Goal: Information Seeking & Learning: Learn about a topic

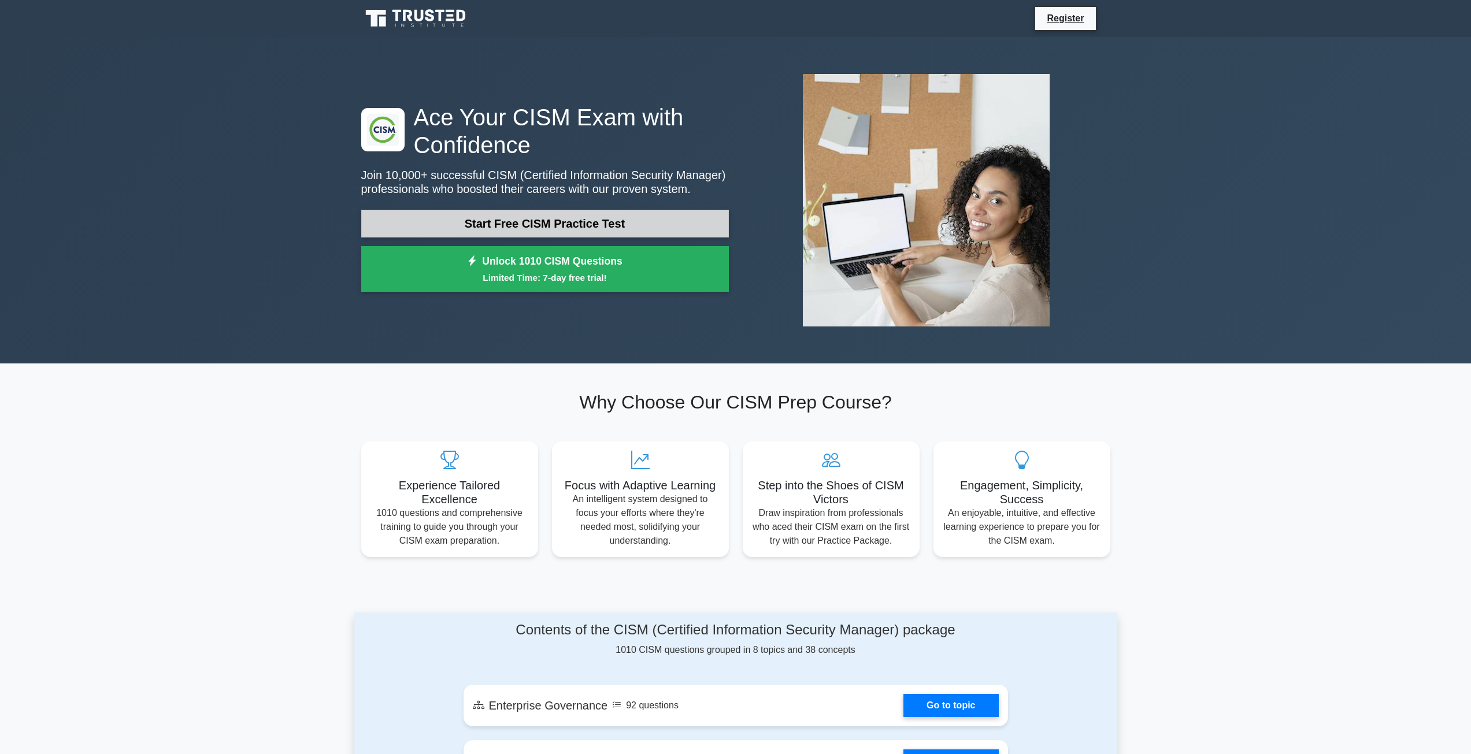
click at [514, 225] on link "Start Free CISM Practice Test" at bounding box center [544, 224] width 367 height 28
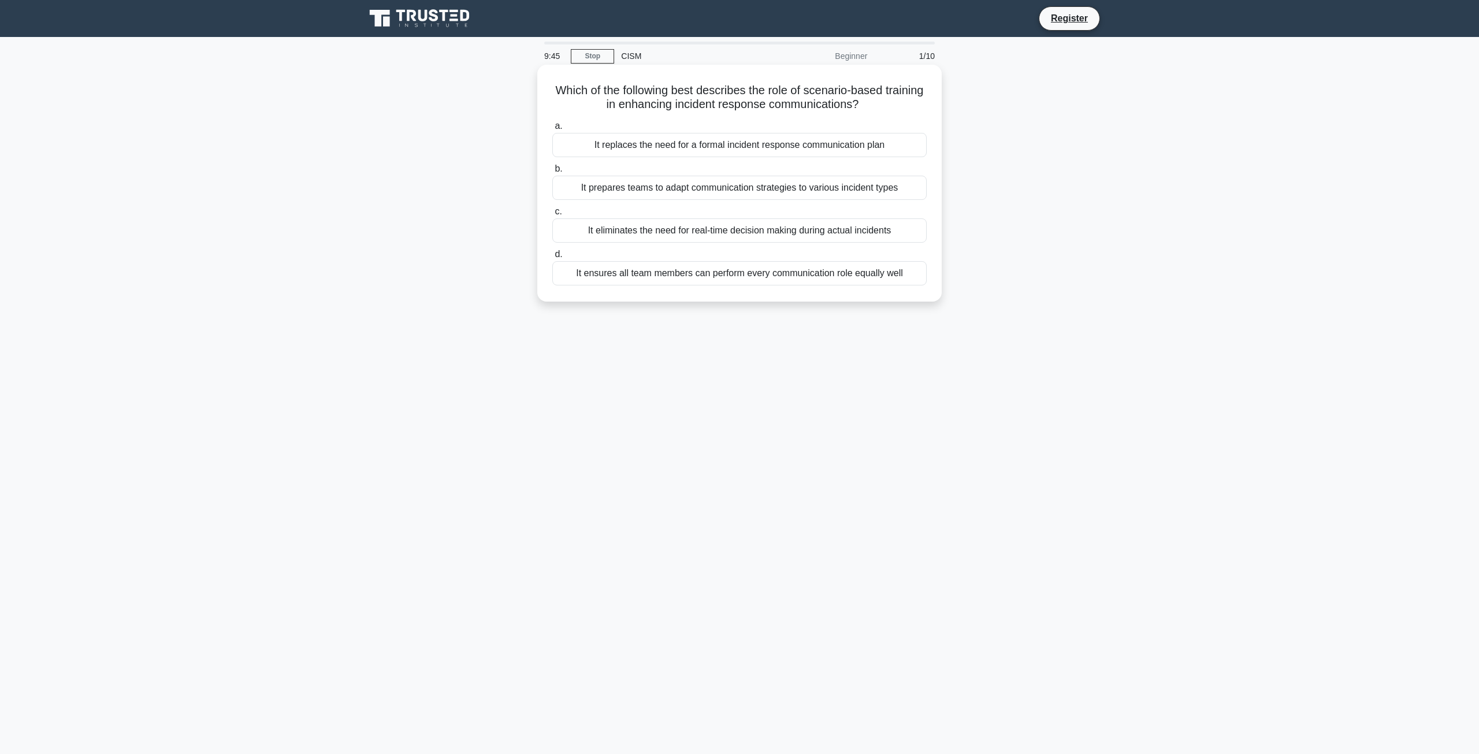
click at [677, 191] on div "It prepares teams to adapt communication strategies to various incident types" at bounding box center [739, 188] width 374 height 24
click at [552, 173] on input "b. It prepares teams to adapt communication strategies to various incident types" at bounding box center [552, 169] width 0 height 8
click at [695, 145] on div "Risk mitigation through contingency planning" at bounding box center [739, 145] width 374 height 24
click at [552, 130] on input "a. Risk mitigation through contingency planning" at bounding box center [552, 126] width 0 height 8
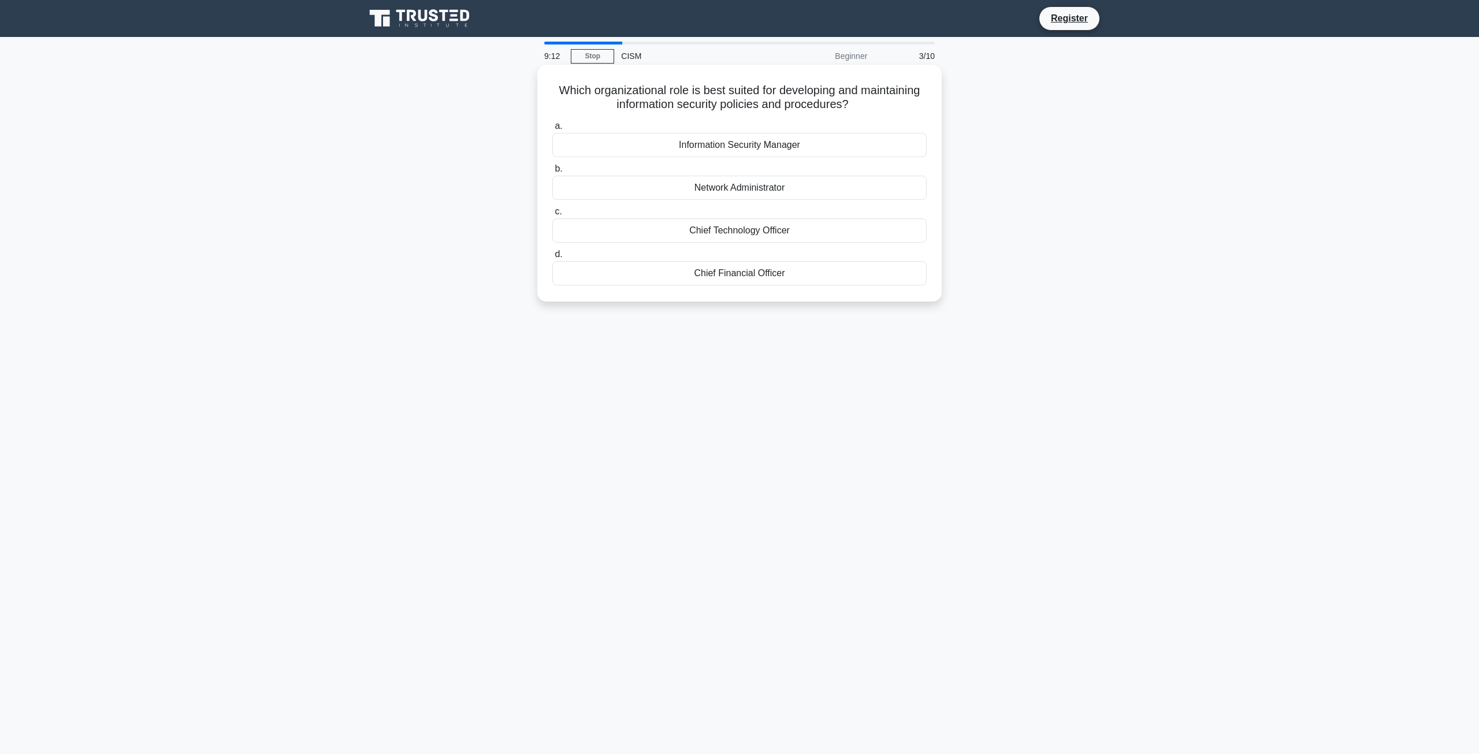
click at [704, 233] on div "Chief Technology Officer" at bounding box center [739, 230] width 374 height 24
click at [552, 216] on input "c. Chief Technology Officer" at bounding box center [552, 212] width 0 height 8
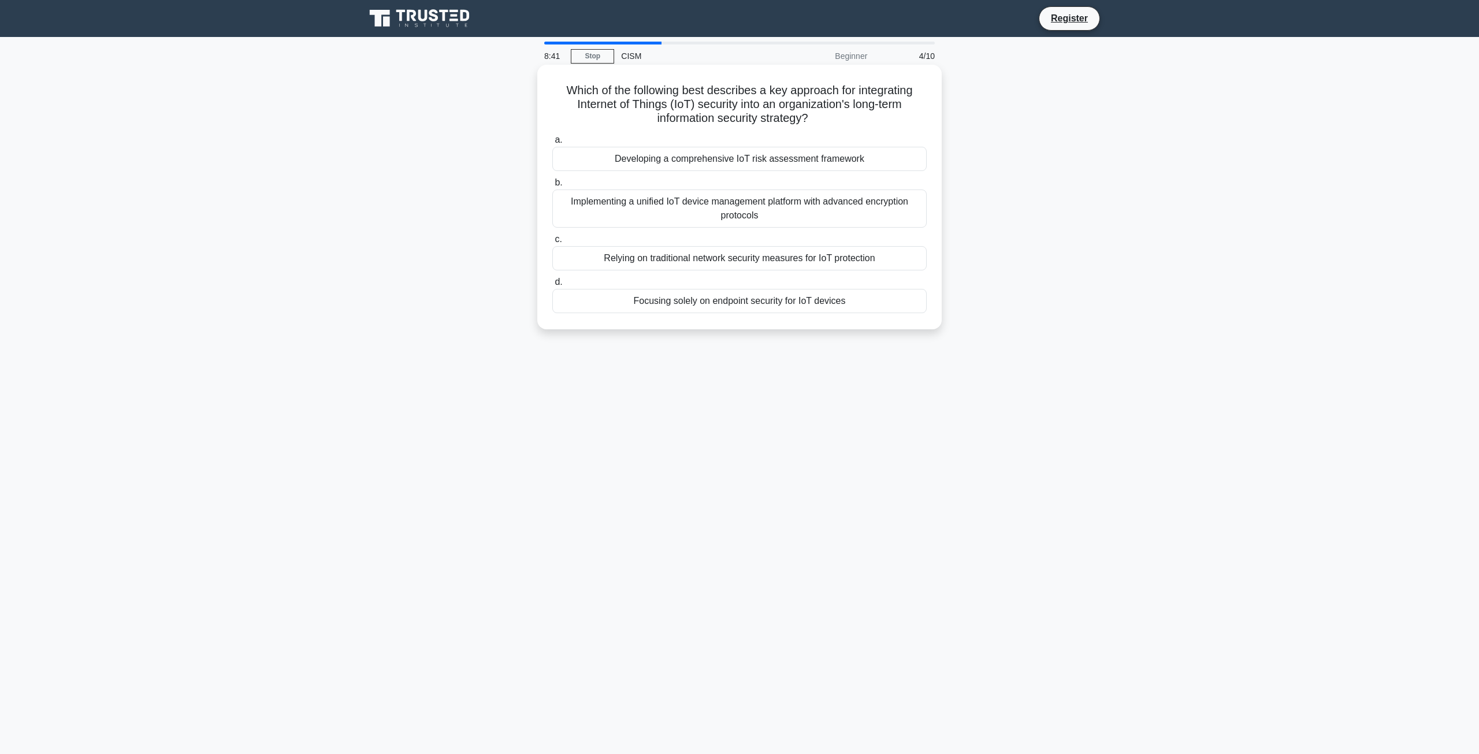
drag, startPoint x: 704, startPoint y: 233, endPoint x: 660, endPoint y: 193, distance: 59.3
click at [660, 193] on div "Implementing a unified IoT device management platform with advanced encryption …" at bounding box center [739, 209] width 374 height 38
click at [552, 187] on input "b. Implementing a unified IoT device management platform with advanced encrypti…" at bounding box center [552, 183] width 0 height 8
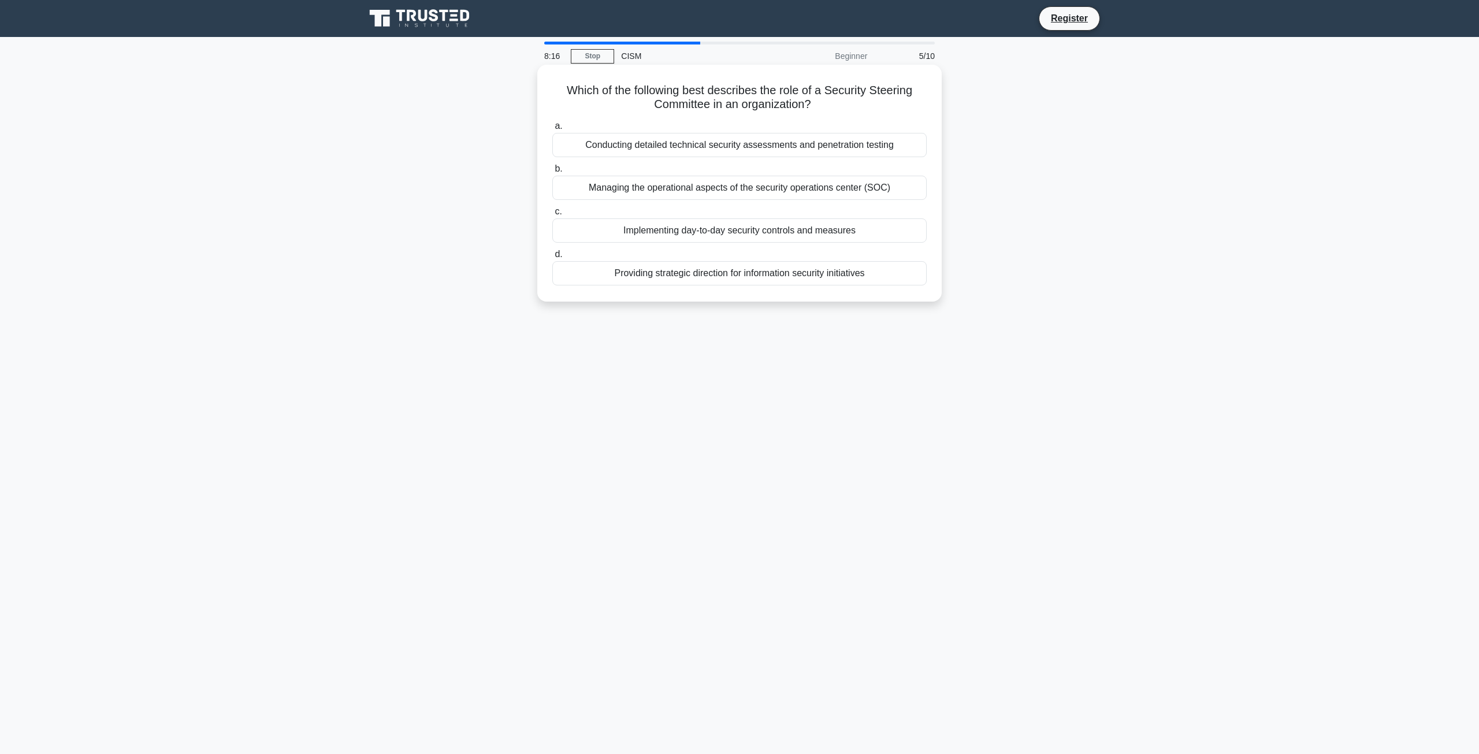
click at [653, 271] on div "Providing strategic direction for information security initiatives" at bounding box center [739, 273] width 374 height 24
click at [552, 258] on input "d. Providing strategic direction for information security initiatives" at bounding box center [552, 255] width 0 height 8
click at [725, 143] on div "Using consistent metrics and benchmarks over time" at bounding box center [739, 145] width 374 height 24
click at [552, 130] on input "a. Using consistent metrics and benchmarks over time" at bounding box center [552, 126] width 0 height 8
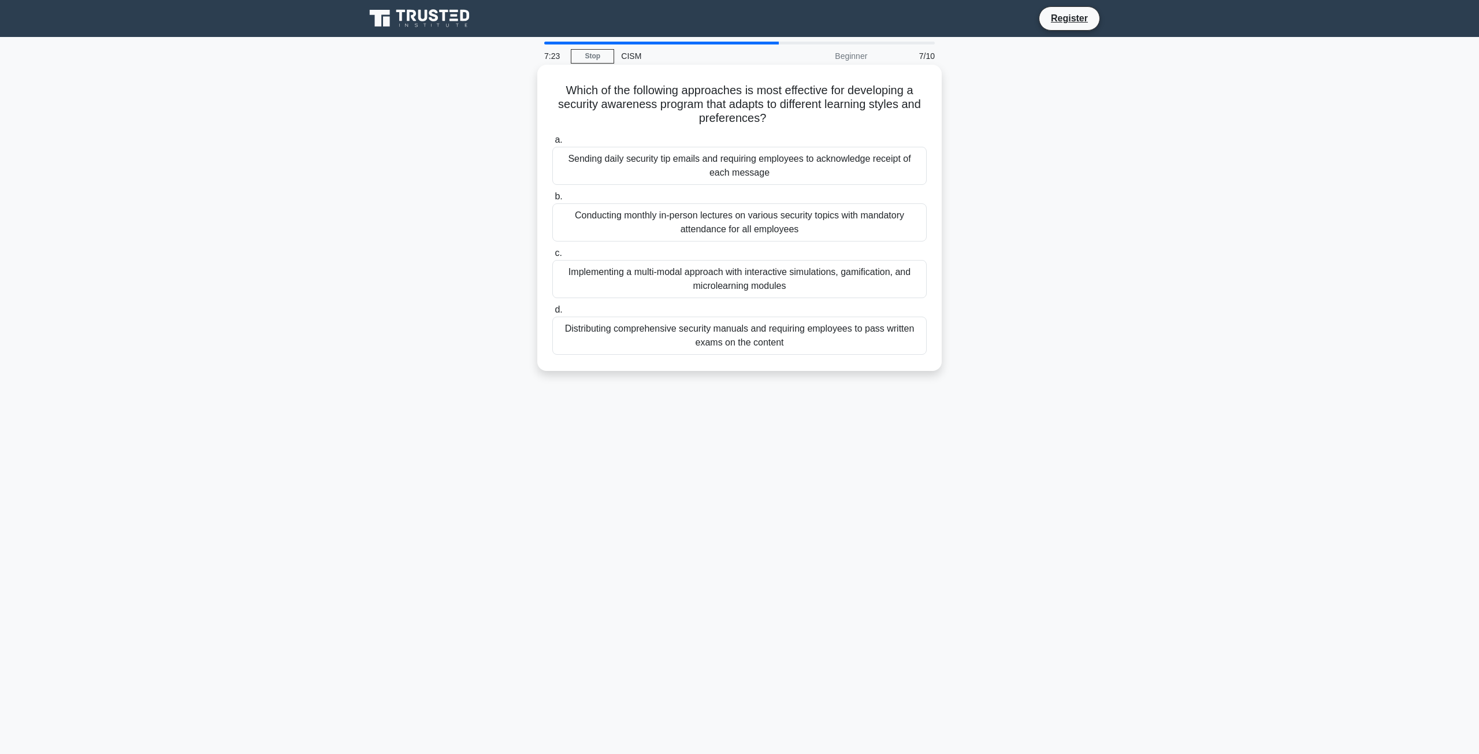
click at [715, 282] on div "Implementing a multi-modal approach with interactive simulations, gamification,…" at bounding box center [739, 279] width 374 height 38
click at [552, 257] on input "c. Implementing a multi-modal approach with interactive simulations, gamificati…" at bounding box center [552, 254] width 0 height 8
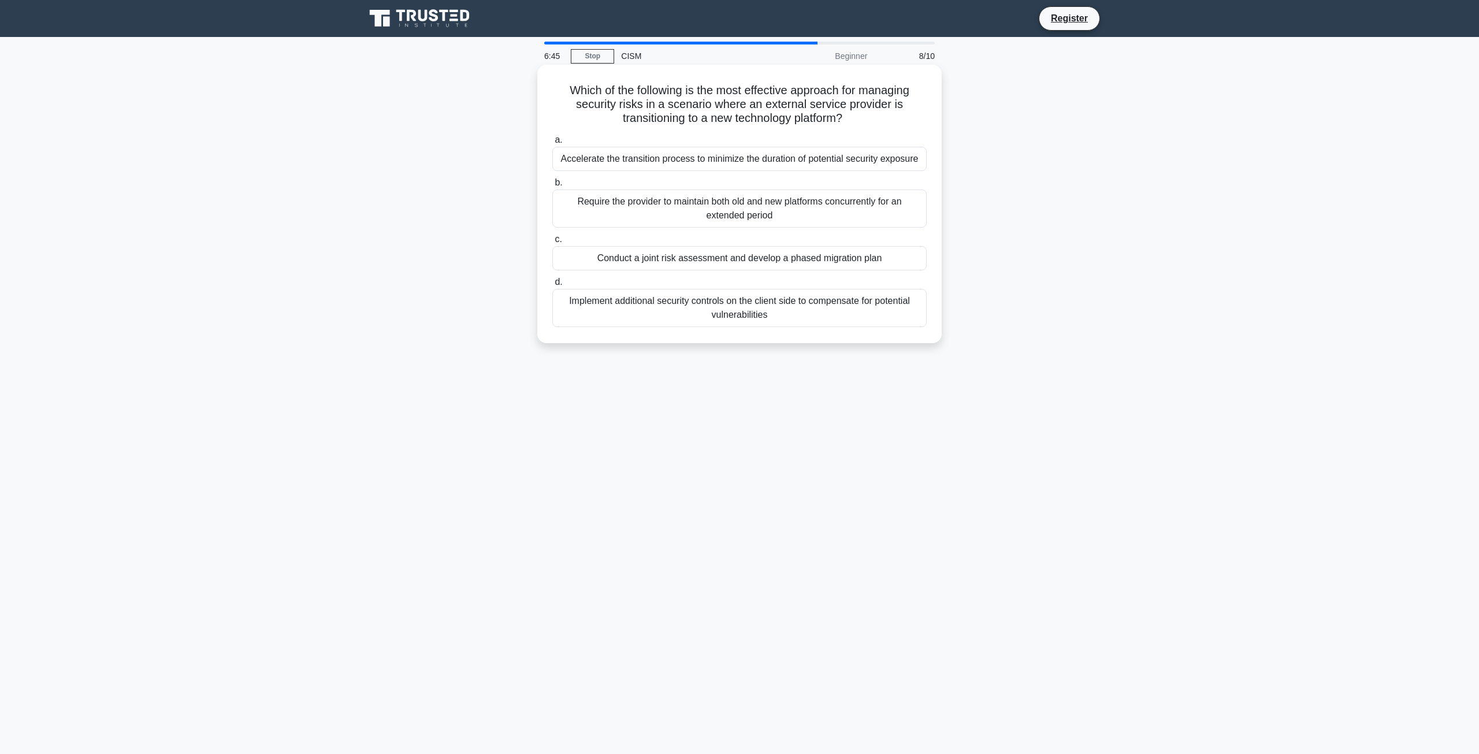
click at [712, 261] on div "Conduct a joint risk assessment and develop a phased migration plan" at bounding box center [739, 258] width 374 height 24
click at [552, 243] on input "c. Conduct a joint risk assessment and develop a phased migration plan" at bounding box center [552, 240] width 0 height 8
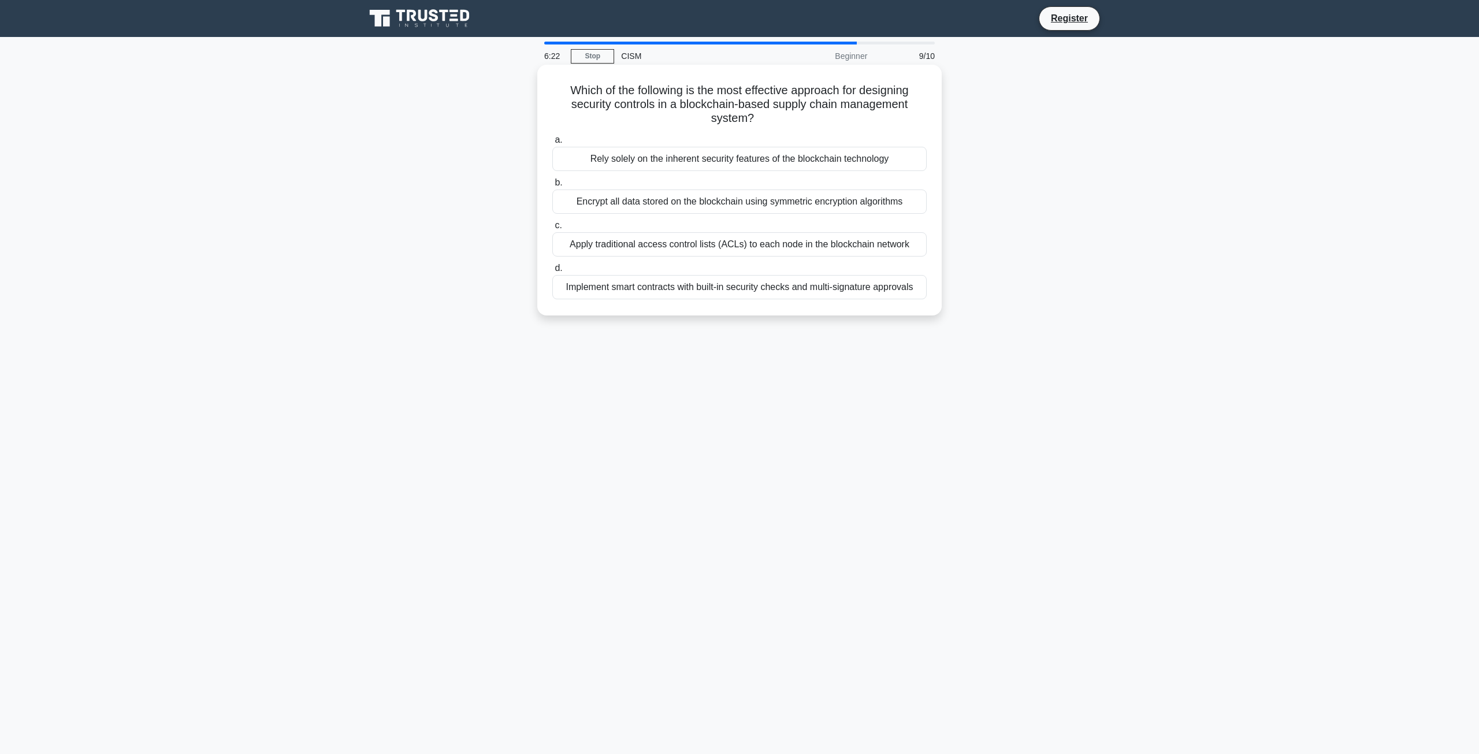
click at [710, 292] on div "Implement smart contracts with built-in security checks and multi-signature app…" at bounding box center [739, 287] width 374 height 24
click at [552, 272] on input "d. Implement smart contracts with built-in security checks and multi-signature …" at bounding box center [552, 269] width 0 height 8
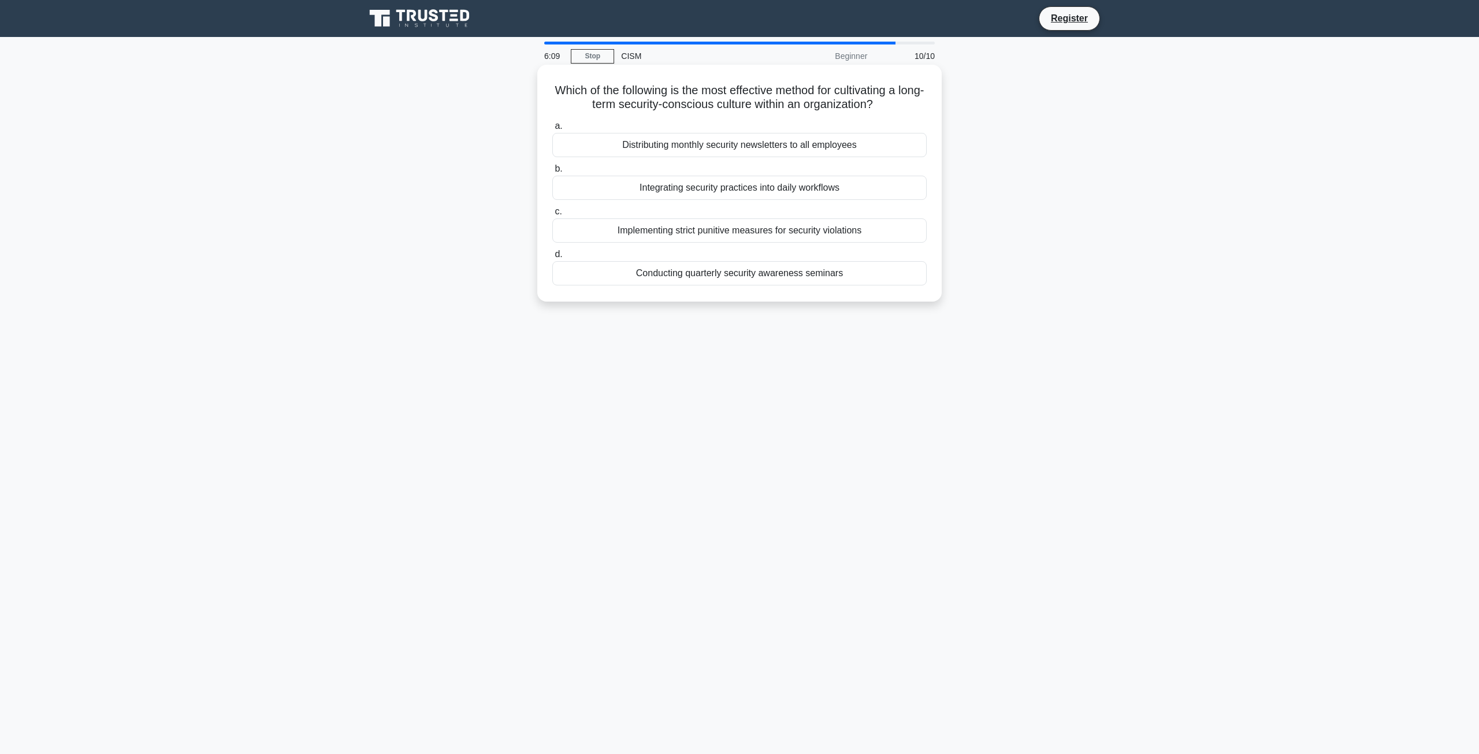
click at [662, 151] on div "Distributing monthly security newsletters to all employees" at bounding box center [739, 145] width 374 height 24
click at [552, 130] on input "a. Distributing monthly security newsletters to all employees" at bounding box center [552, 126] width 0 height 8
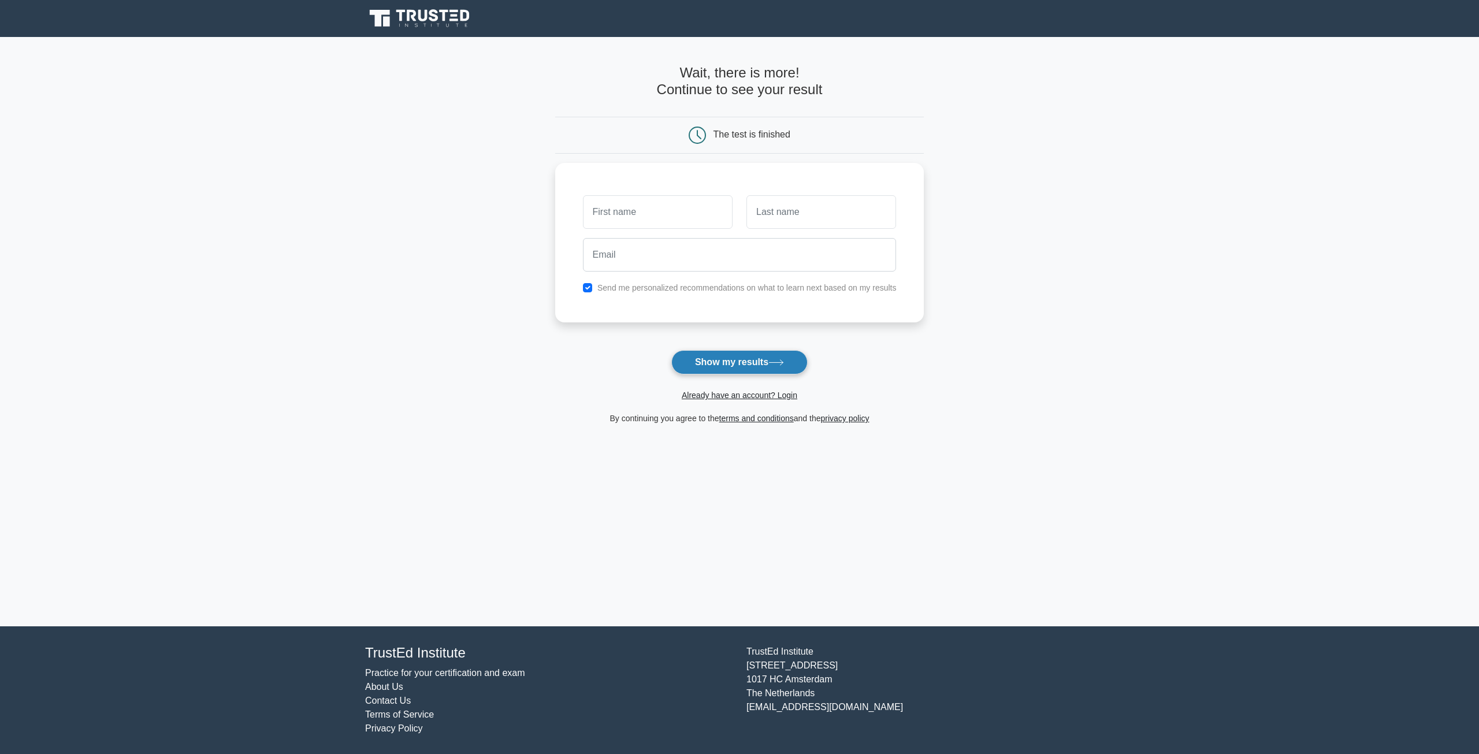
click at [727, 354] on button "Show my results" at bounding box center [739, 362] width 136 height 24
type input "ben"
type input "PANAGOULIAS"
type input "BEN_PANAGOULIAS@YAHOO.COM"
click at [725, 365] on button "Show my results" at bounding box center [739, 362] width 136 height 24
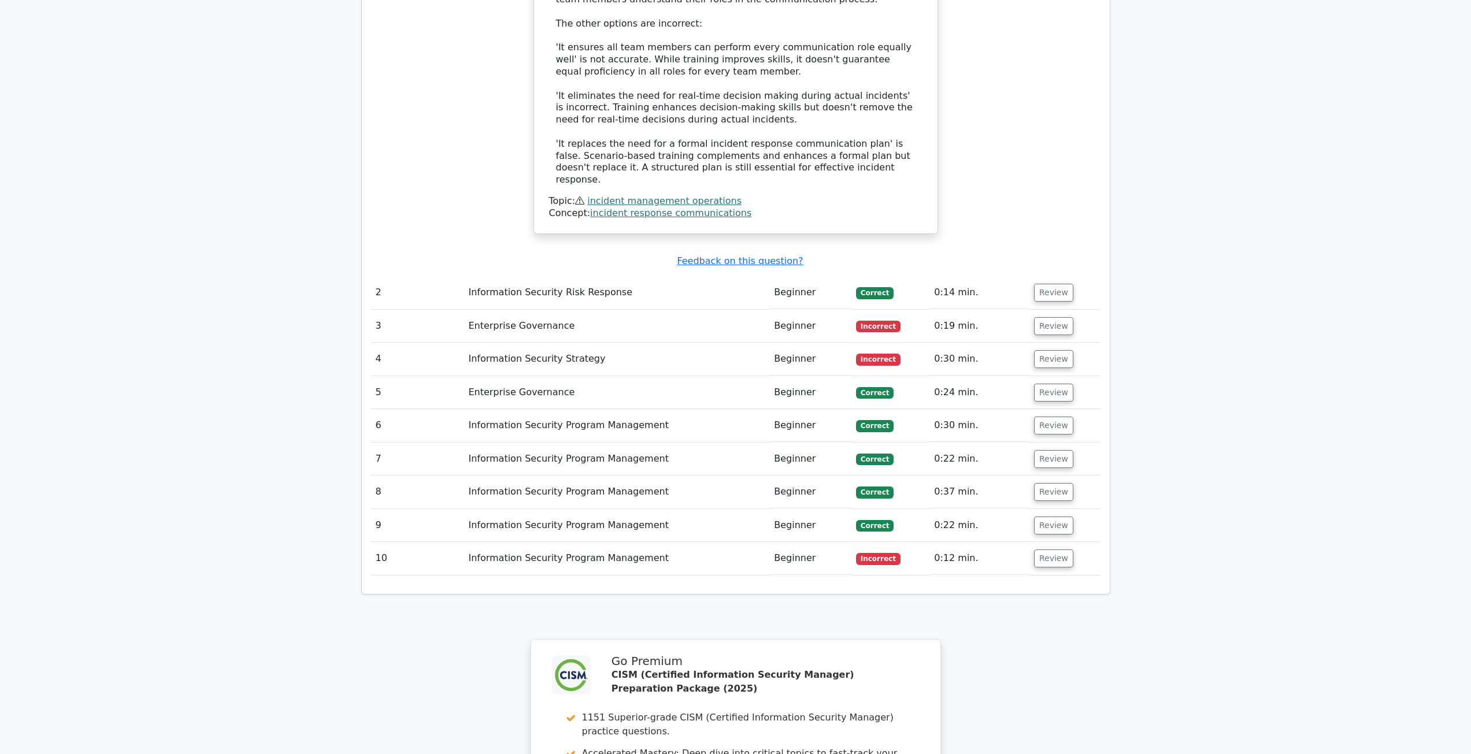
scroll to position [1445, 0]
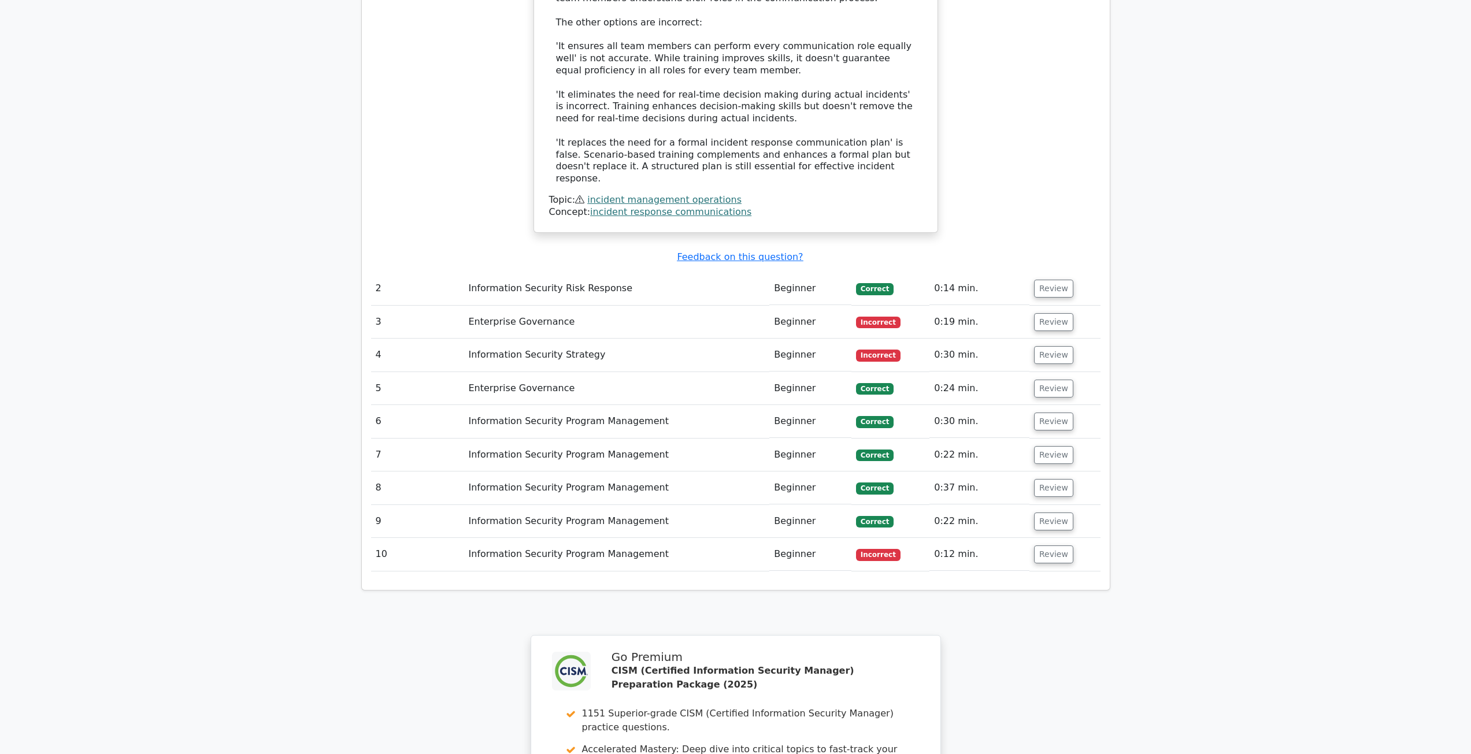
click at [512, 306] on td "Enterprise Governance" at bounding box center [616, 322] width 306 height 33
click at [1034, 313] on button "Review" at bounding box center [1053, 322] width 39 height 18
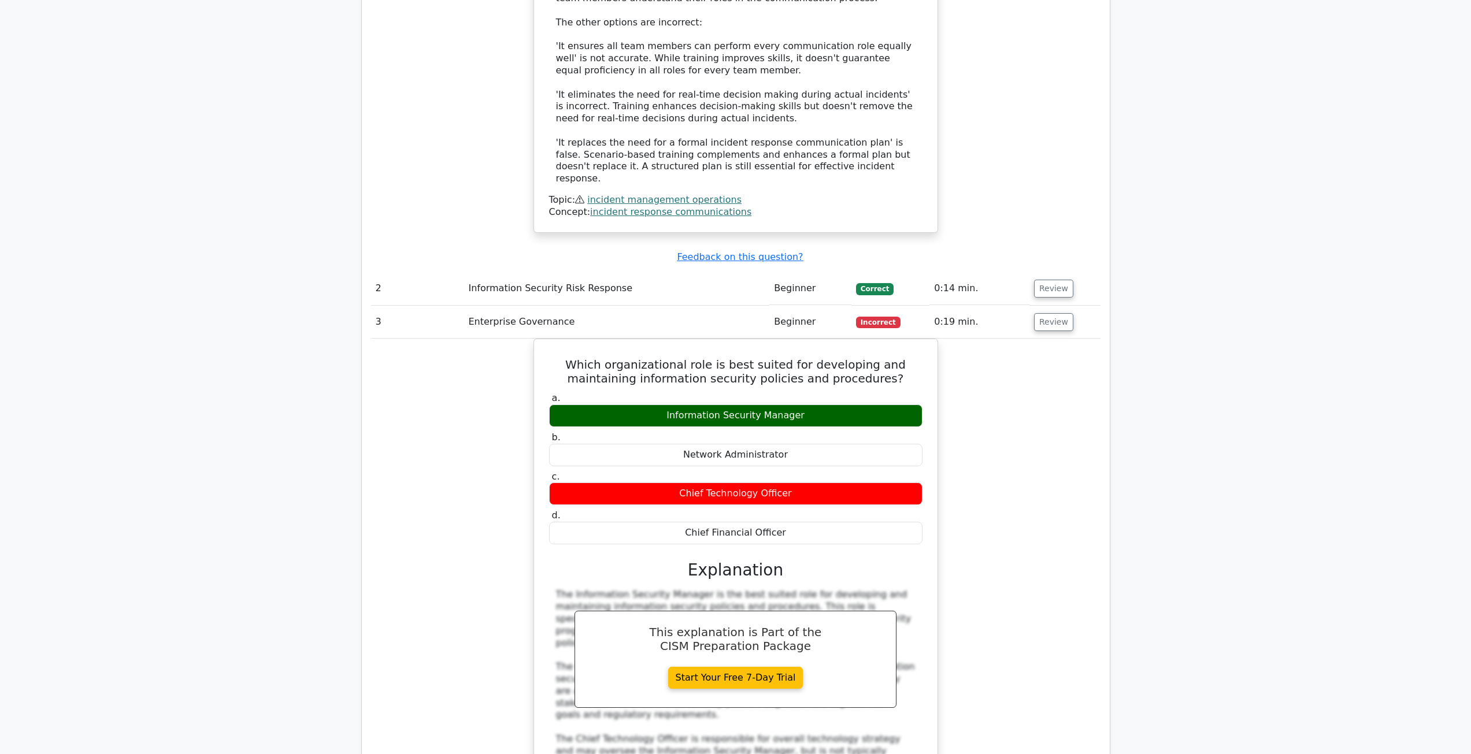
click at [972, 272] on td "0:14 min." at bounding box center [979, 288] width 100 height 33
click at [1034, 313] on button "Review" at bounding box center [1053, 322] width 39 height 18
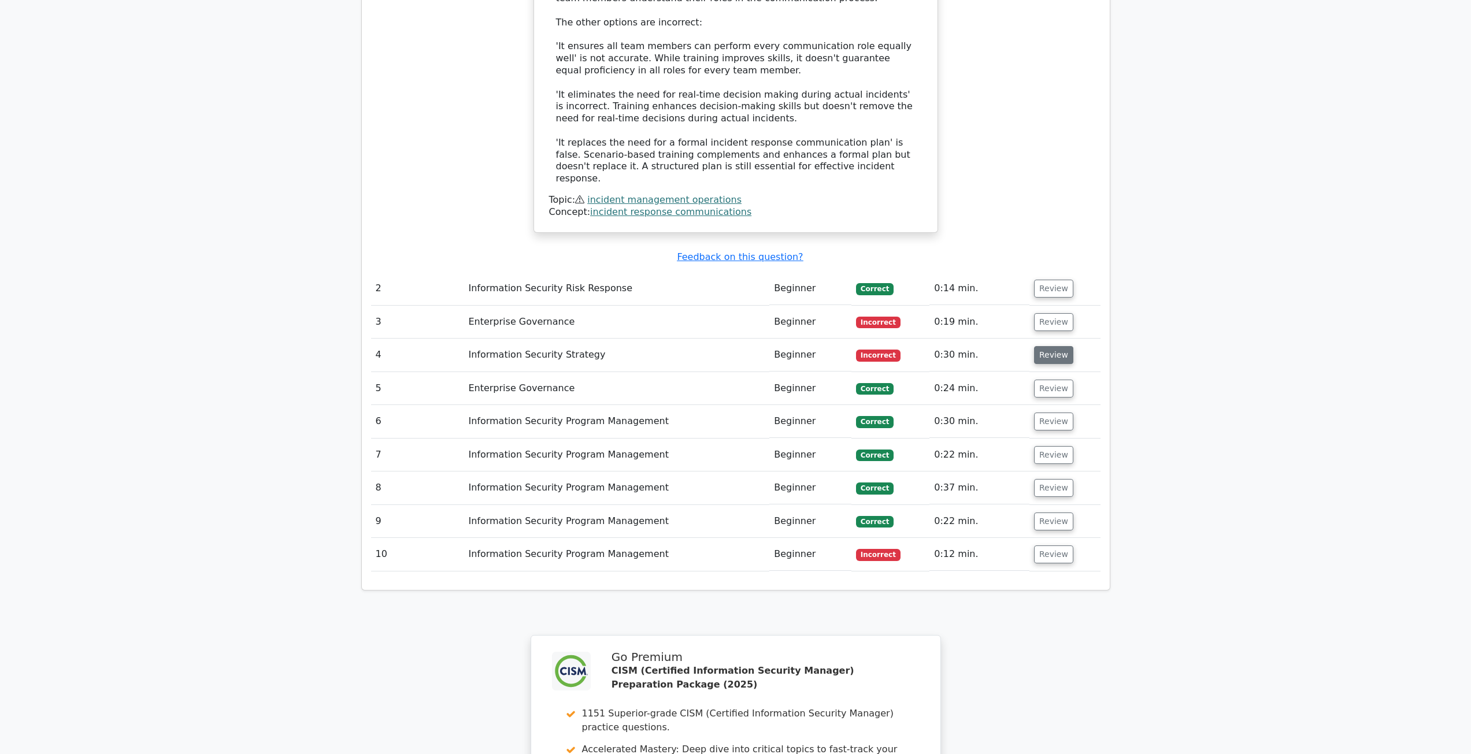
click at [1043, 346] on button "Review" at bounding box center [1053, 355] width 39 height 18
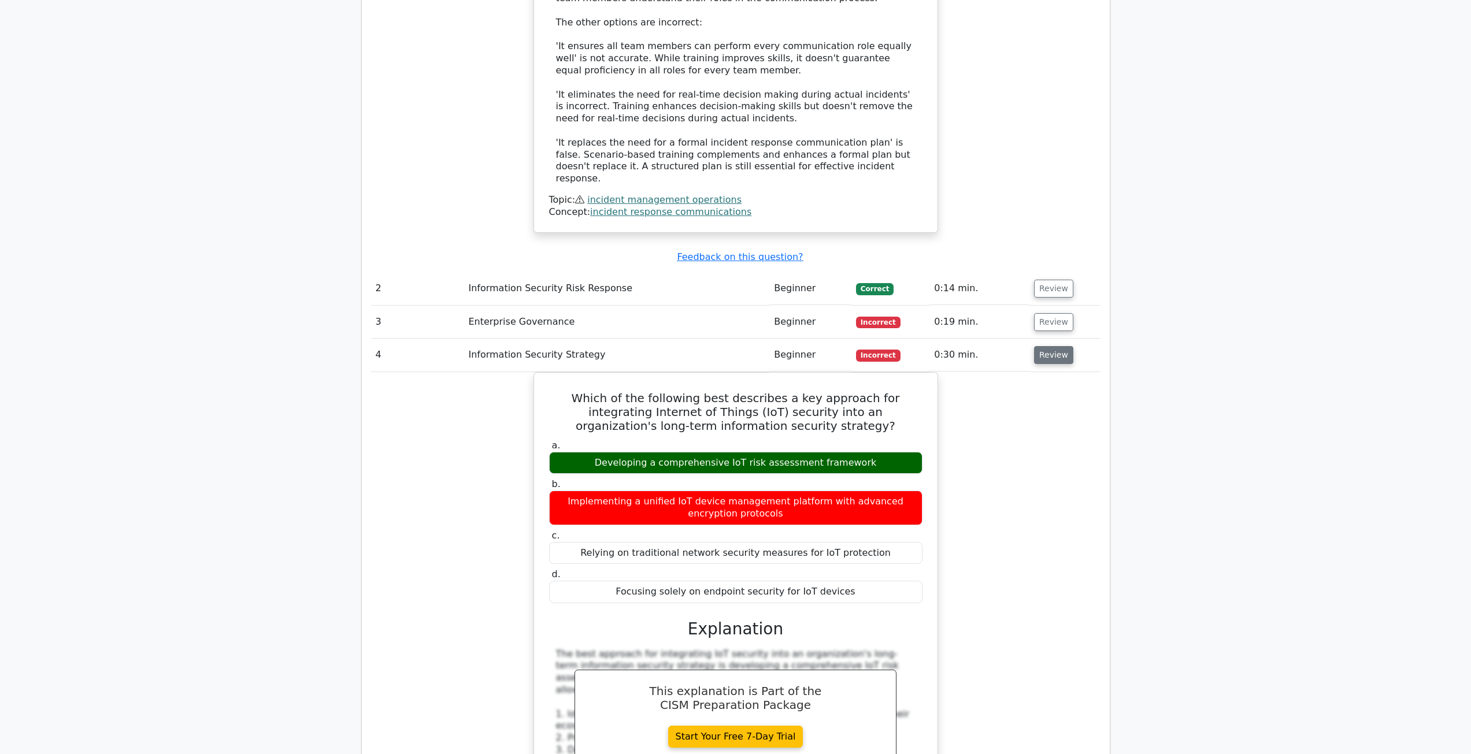
click at [1044, 346] on button "Review" at bounding box center [1053, 355] width 39 height 18
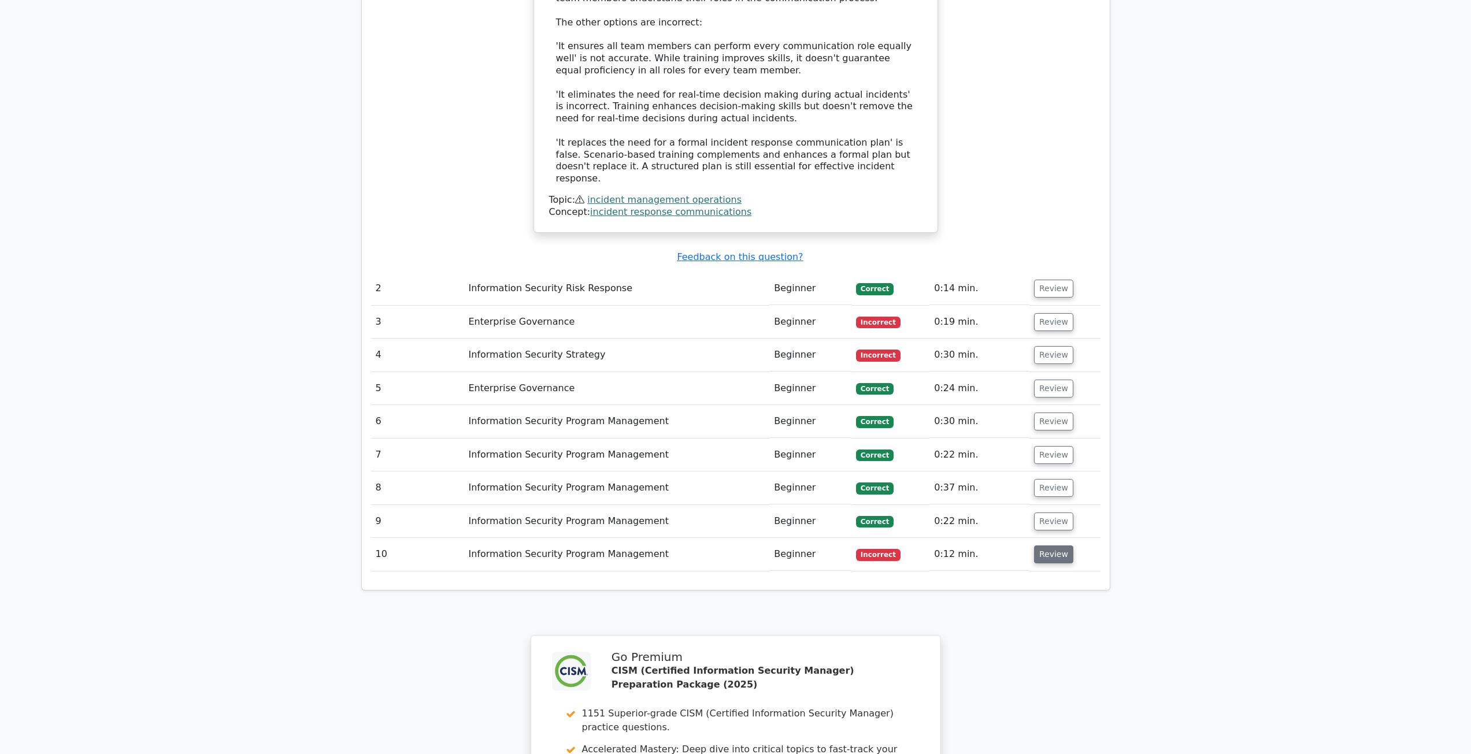
click at [1054, 545] on button "Review" at bounding box center [1053, 554] width 39 height 18
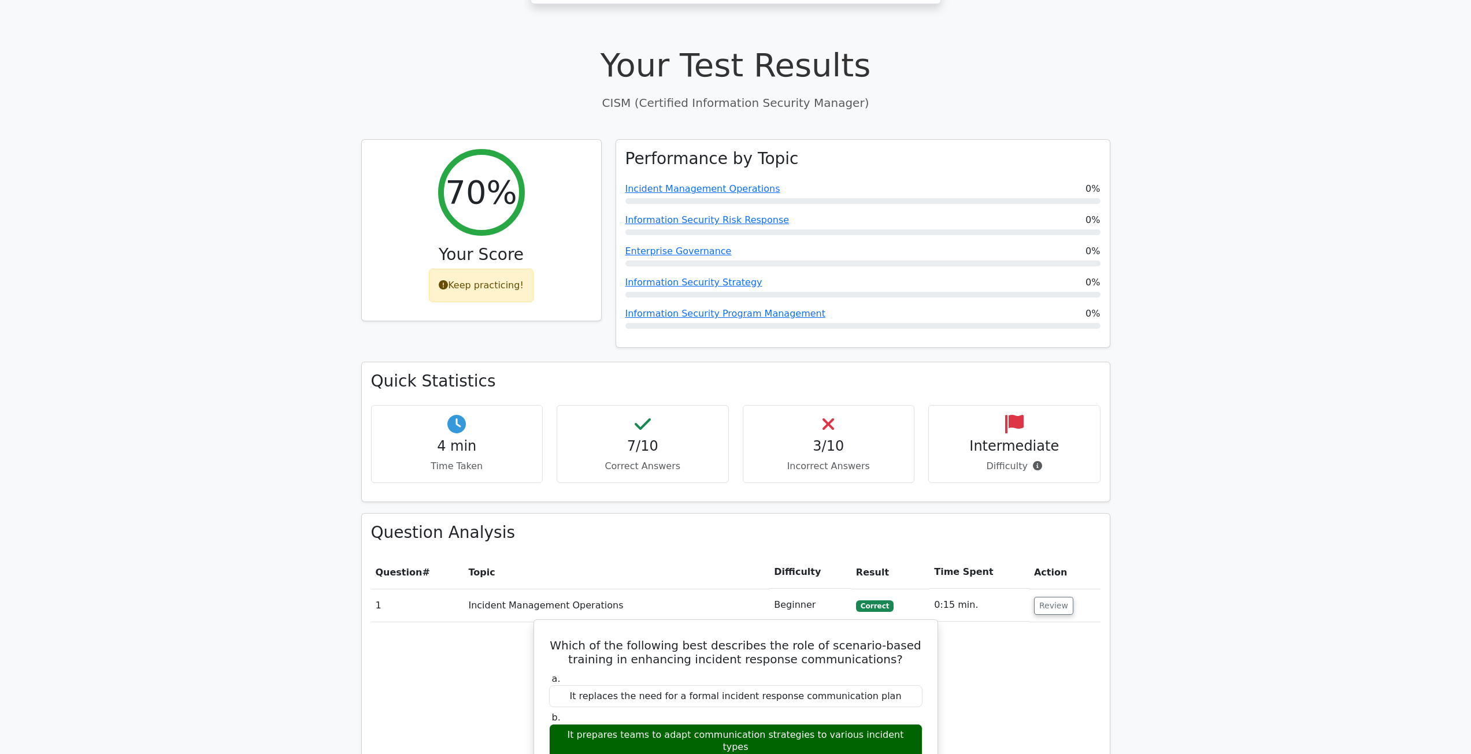
scroll to position [347, 0]
